Goal: Communication & Community: Connect with others

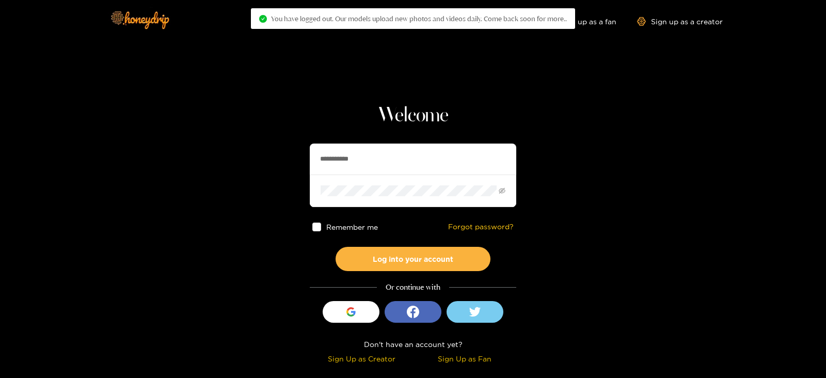
drag, startPoint x: 395, startPoint y: 149, endPoint x: 187, endPoint y: 161, distance: 208.0
click at [187, 161] on section "**********" at bounding box center [413, 183] width 826 height 367
type input "**********"
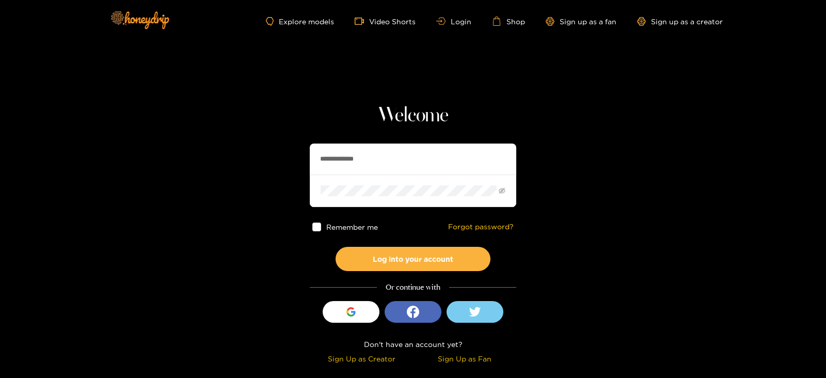
click at [336, 247] on button "Log into your account" at bounding box center [413, 259] width 155 height 24
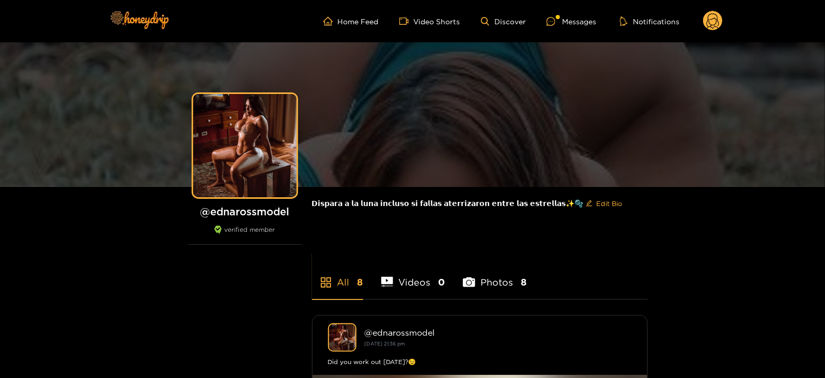
click at [565, 13] on ul "Home Feed Video Shorts Discover Messages Notifications" at bounding box center [522, 21] width 399 height 21
click at [559, 17] on div at bounding box center [558, 17] width 4 height 4
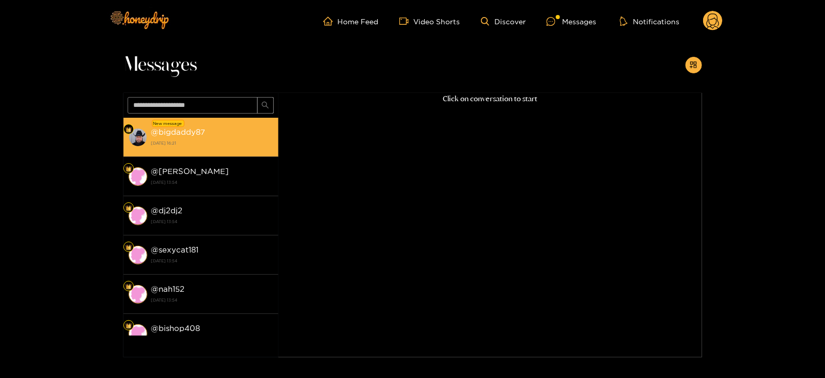
click at [194, 135] on strong "@ bigdaddy87" at bounding box center [178, 132] width 54 height 9
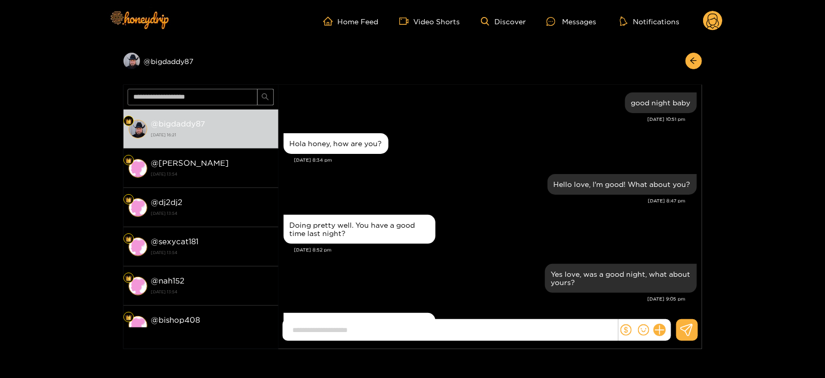
scroll to position [30, 0]
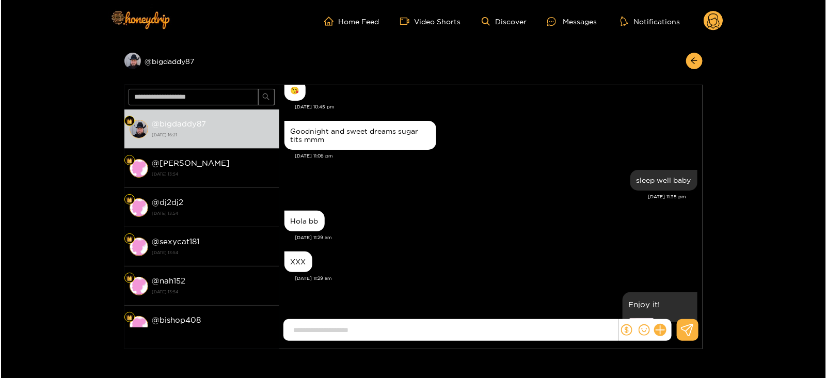
scroll to position [2321, 0]
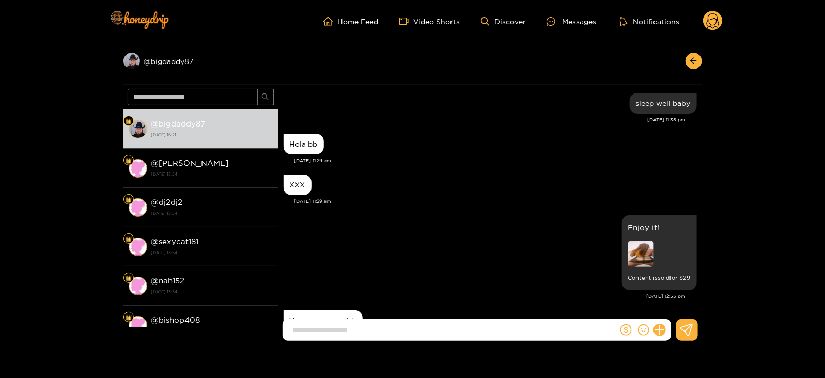
click at [712, 20] on circle at bounding box center [713, 21] width 20 height 20
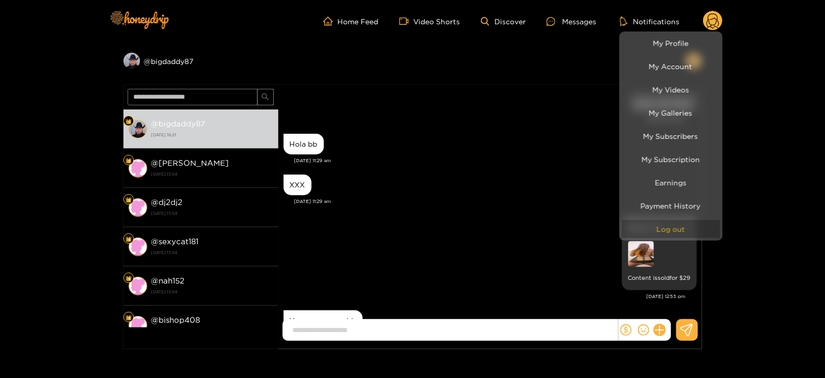
click at [646, 237] on button "Log out" at bounding box center [671, 229] width 98 height 18
